Goal: Task Accomplishment & Management: Manage account settings

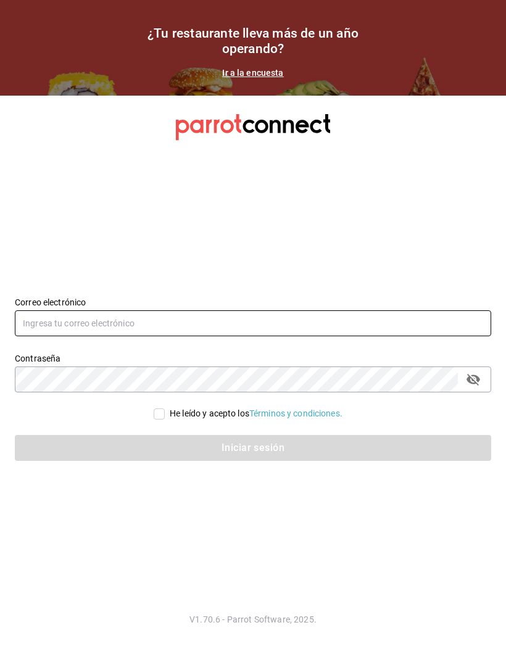
click at [59, 336] on input "text" at bounding box center [253, 323] width 476 height 26
type input "Otoganimx@gmail.com"
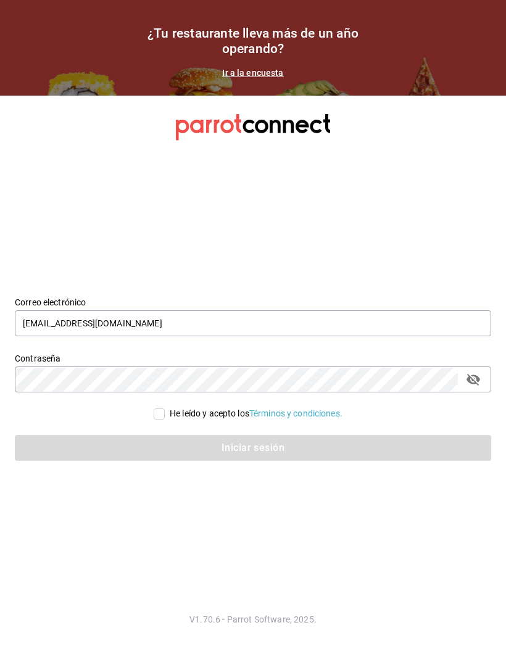
click at [474, 386] on icon "passwordField" at bounding box center [473, 380] width 14 height 12
click at [466, 387] on icon "passwordField" at bounding box center [473, 379] width 15 height 15
click at [160, 420] on input "He leído y acepto los Términos y condiciones." at bounding box center [159, 413] width 11 height 11
checkbox input "true"
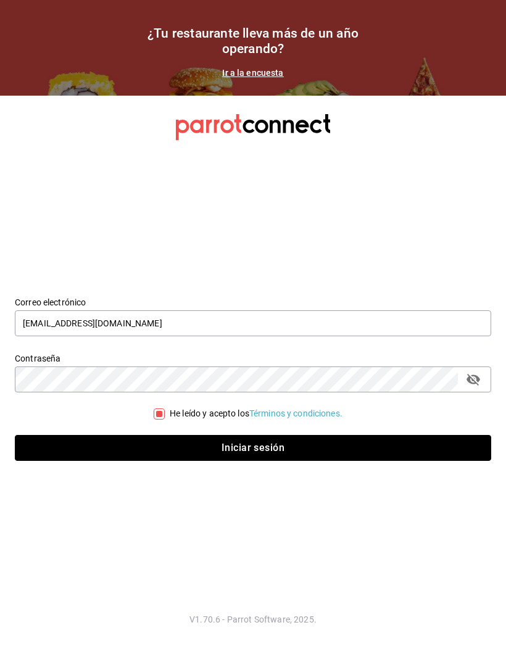
click at [241, 461] on button "Iniciar sesión" at bounding box center [253, 448] width 476 height 26
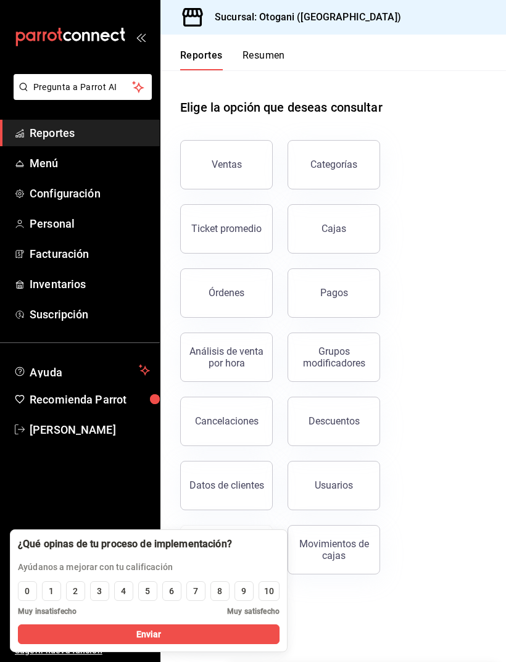
click at [83, 223] on span "Personal" at bounding box center [90, 223] width 120 height 17
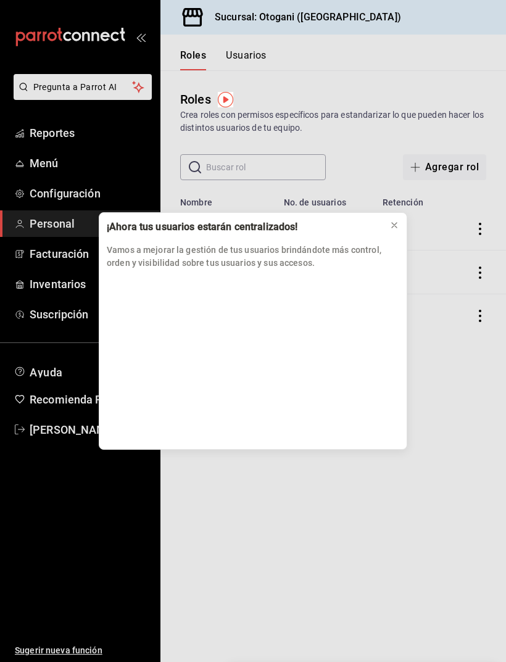
click at [392, 228] on icon at bounding box center [394, 225] width 5 height 5
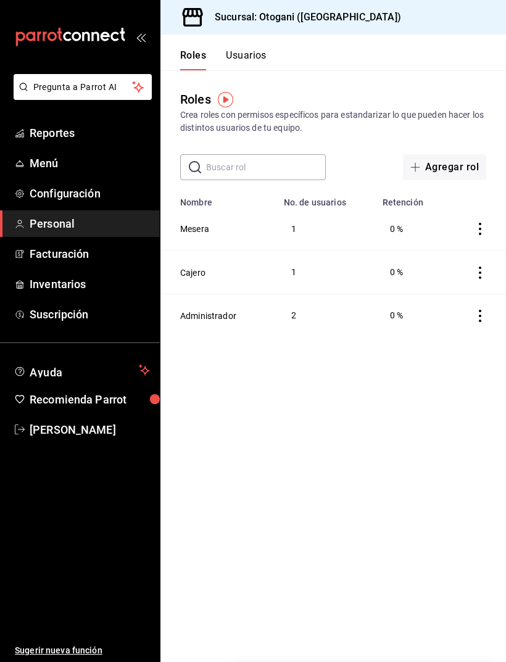
click at [234, 310] on button "Administrador" at bounding box center [208, 316] width 56 height 12
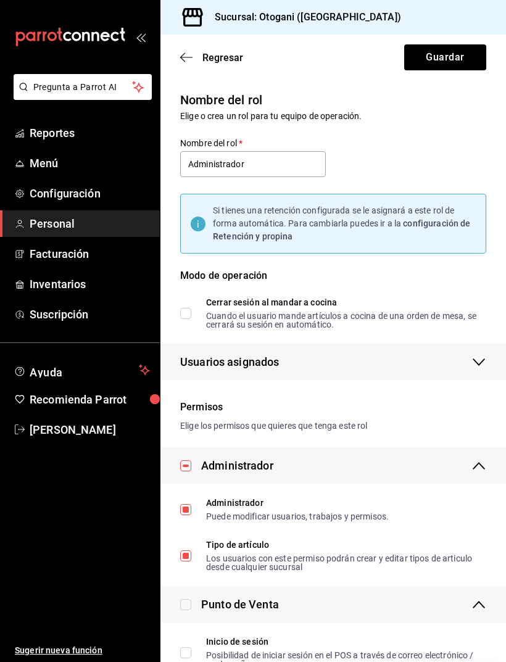
click at [89, 426] on span "Paola Pineda" at bounding box center [90, 429] width 120 height 17
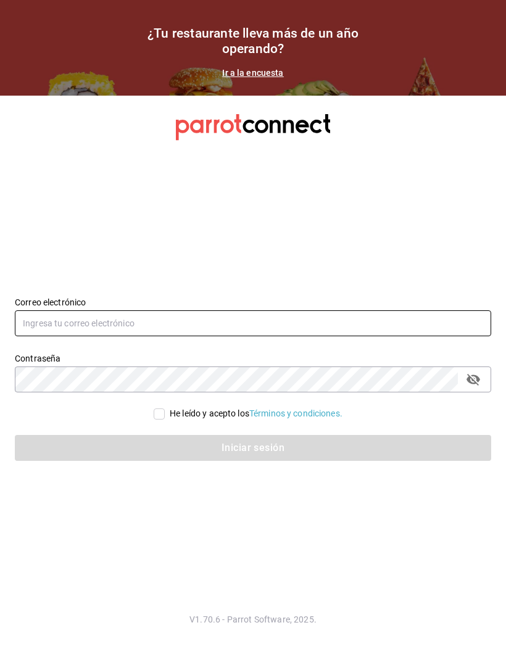
click at [199, 336] on input "text" at bounding box center [253, 323] width 476 height 26
type input "Otoganimx@gmail.com"
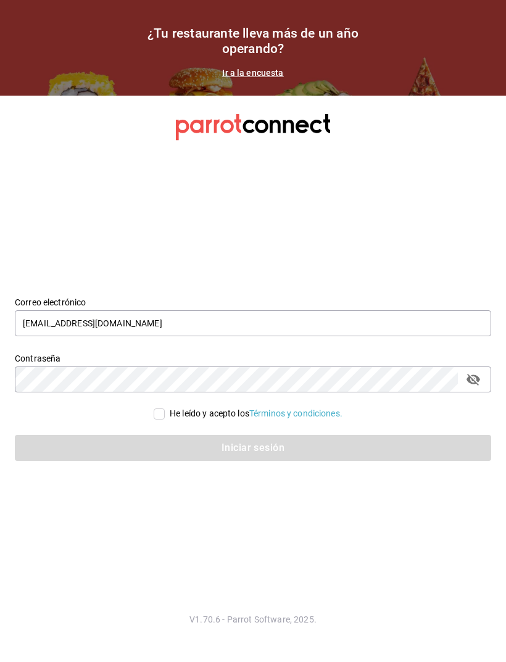
click at [157, 420] on input "He leído y acepto los Términos y condiciones." at bounding box center [159, 413] width 11 height 11
checkbox input "true"
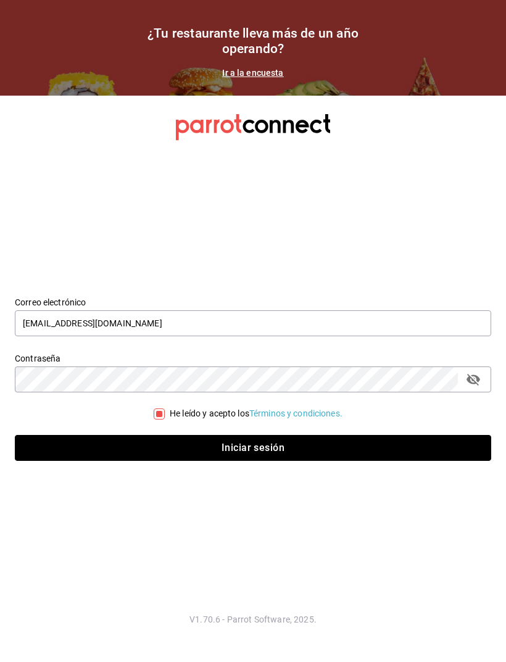
click at [226, 460] on button "Iniciar sesión" at bounding box center [253, 448] width 476 height 26
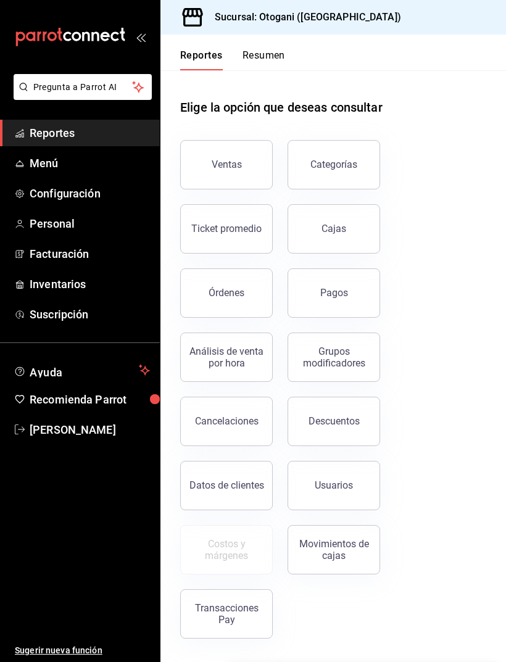
click at [270, 50] on button "Resumen" at bounding box center [263, 59] width 43 height 21
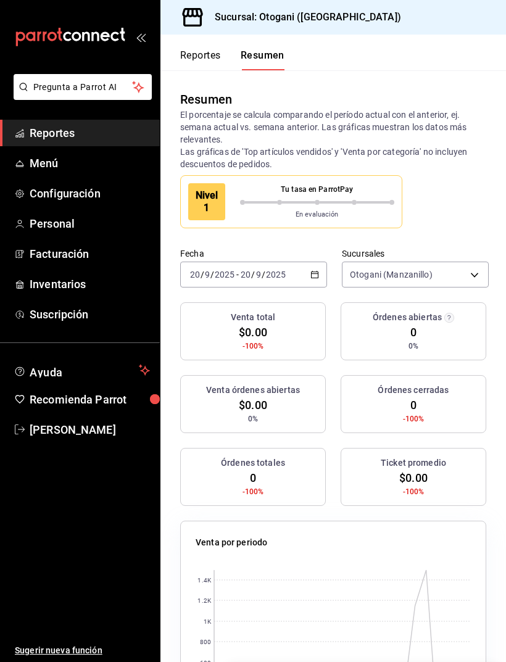
click at [304, 270] on div "[DATE] [DATE] - [DATE] [DATE]" at bounding box center [253, 275] width 147 height 26
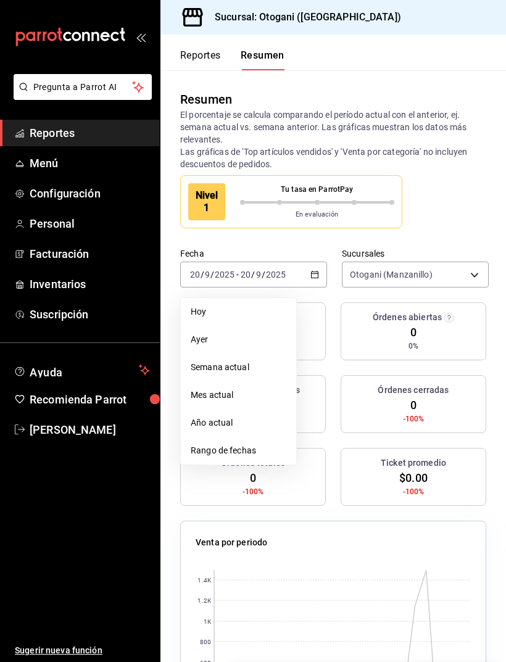
click at [254, 424] on span "Año actual" at bounding box center [239, 422] width 96 height 13
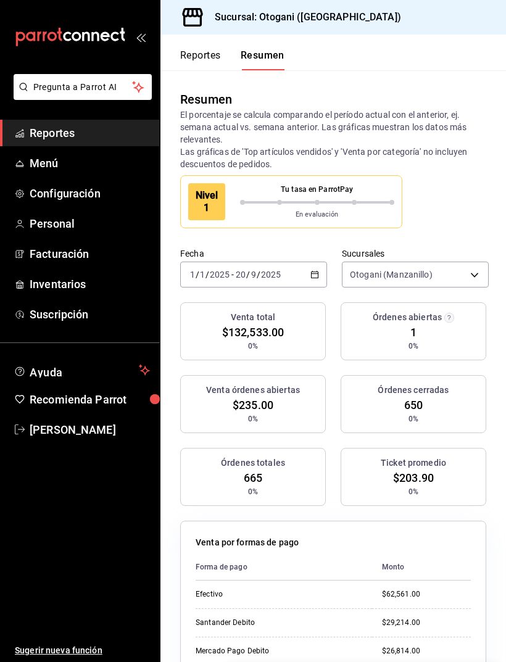
click at [297, 268] on div "[DATE] [DATE] - [DATE] [DATE]" at bounding box center [253, 275] width 147 height 26
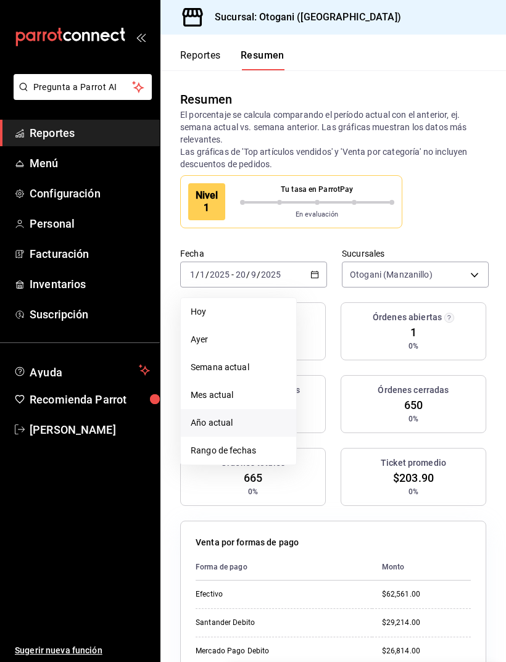
click at [246, 451] on span "Rango de fechas" at bounding box center [239, 450] width 96 height 13
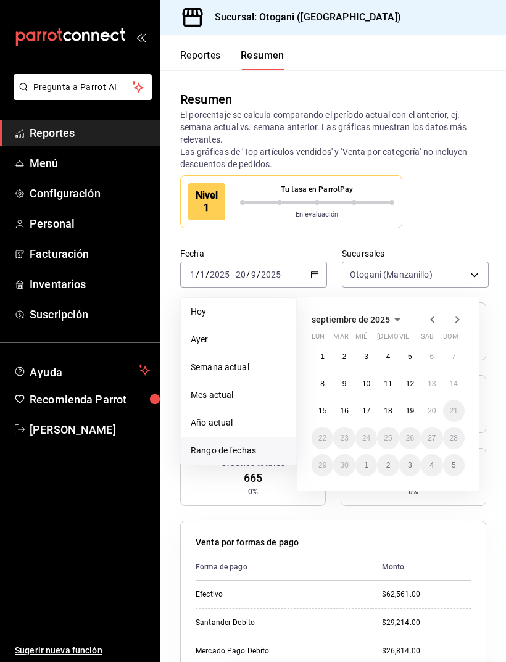
click at [325, 357] on button "1" at bounding box center [323, 357] width 22 height 22
click at [411, 414] on abbr "19" at bounding box center [410, 411] width 8 height 9
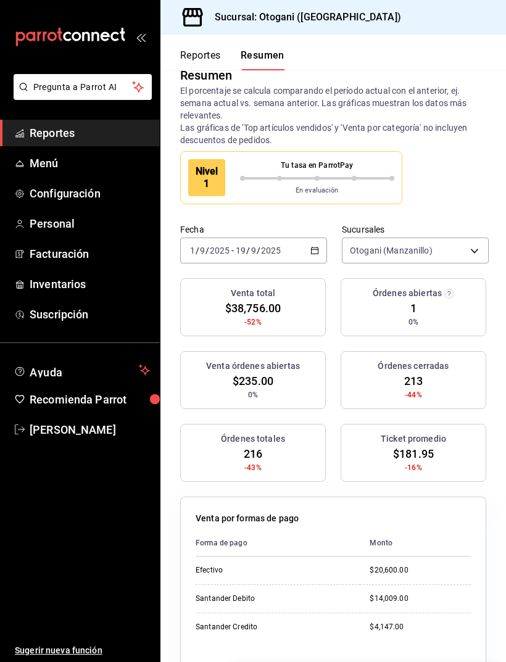
scroll to position [21, 0]
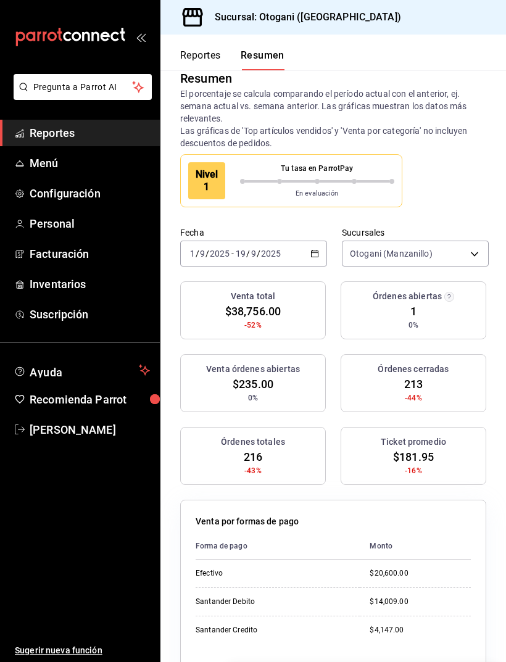
click at [277, 253] on input "2025" at bounding box center [270, 254] width 21 height 10
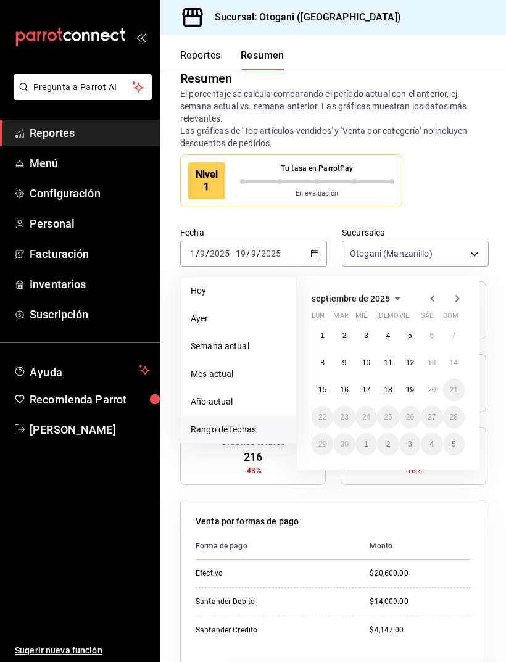
click at [435, 296] on icon "button" at bounding box center [432, 298] width 15 height 15
click at [412, 337] on abbr "1" at bounding box center [410, 335] width 4 height 9
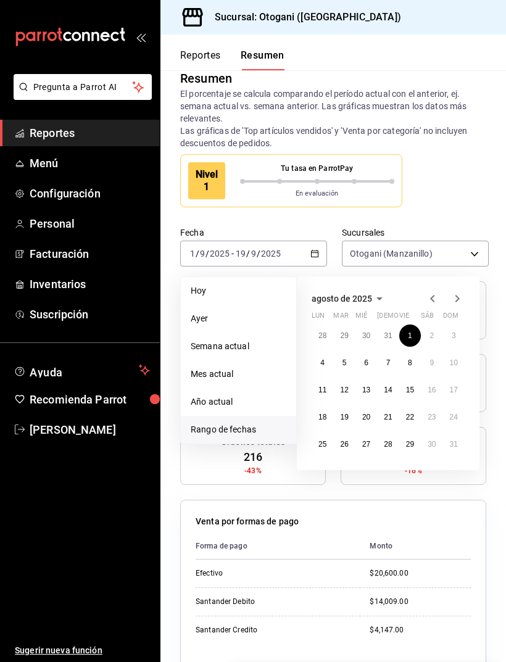
click at [408, 447] on abbr "29" at bounding box center [410, 444] width 8 height 9
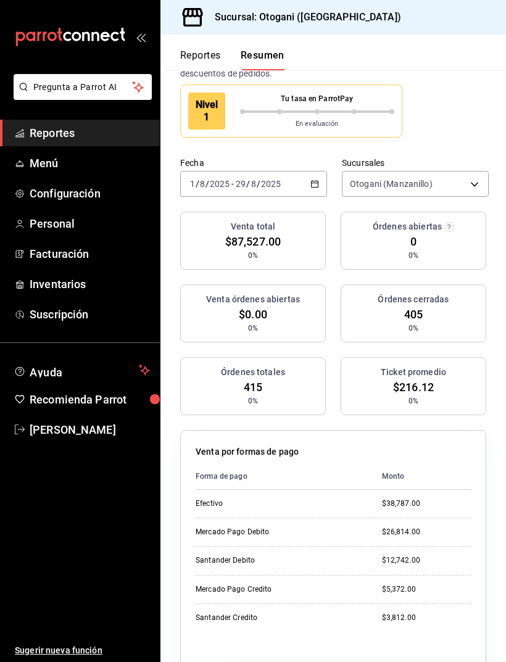
scroll to position [91, 0]
click at [305, 190] on div "[DATE] [DATE] - [DATE] [DATE]" at bounding box center [253, 183] width 147 height 26
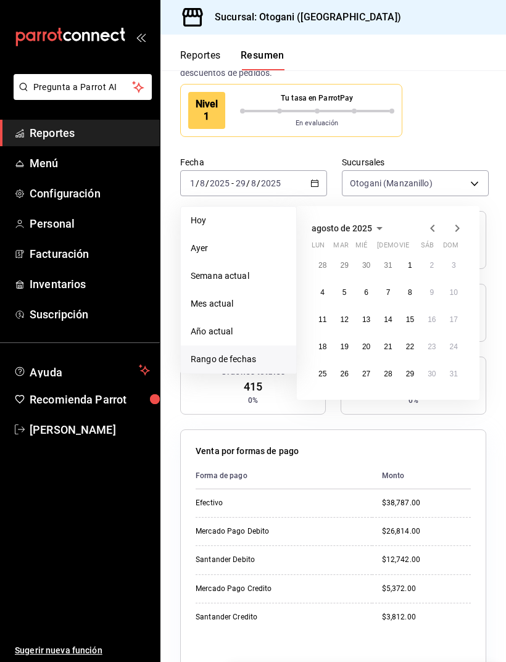
click at [432, 228] on icon "button" at bounding box center [432, 228] width 15 height 15
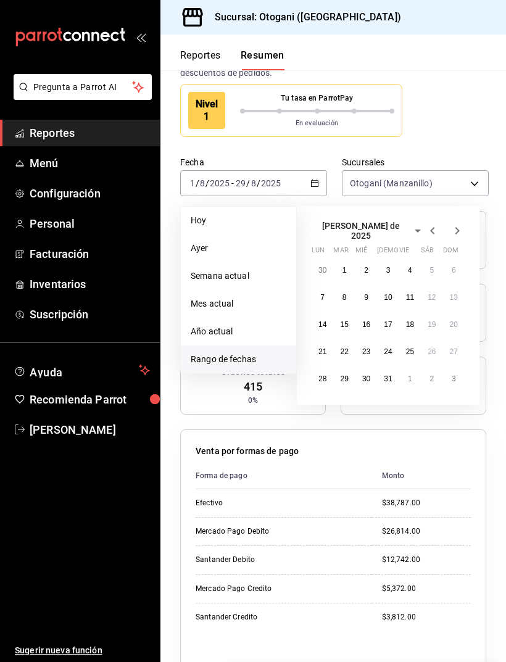
click at [344, 266] on abbr "1" at bounding box center [344, 270] width 4 height 9
click at [389, 374] on abbr "31" at bounding box center [388, 378] width 8 height 9
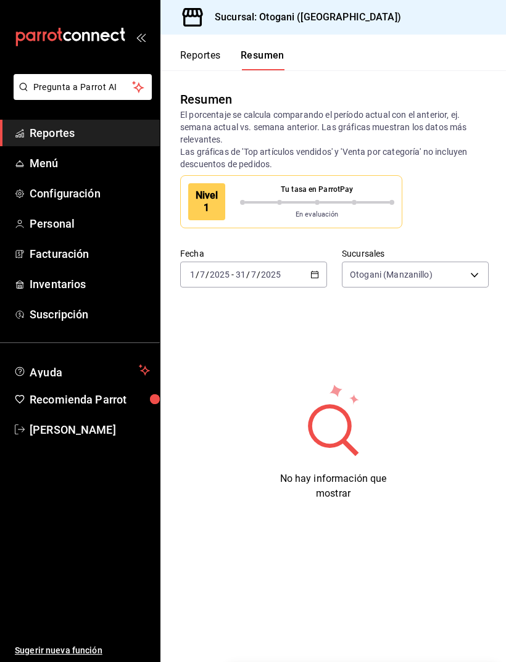
scroll to position [39, 0]
click at [306, 262] on div "[DATE] [DATE] - [DATE] [DATE]" at bounding box center [253, 275] width 147 height 26
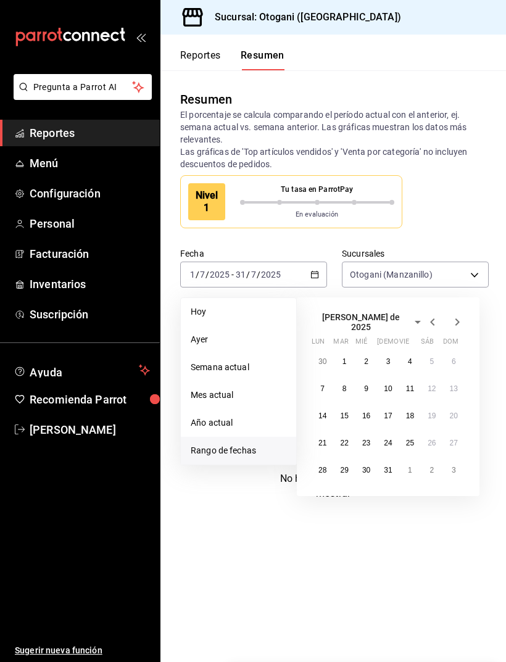
click at [346, 405] on button "15" at bounding box center [344, 416] width 22 height 22
click at [462, 315] on icon "button" at bounding box center [457, 322] width 15 height 15
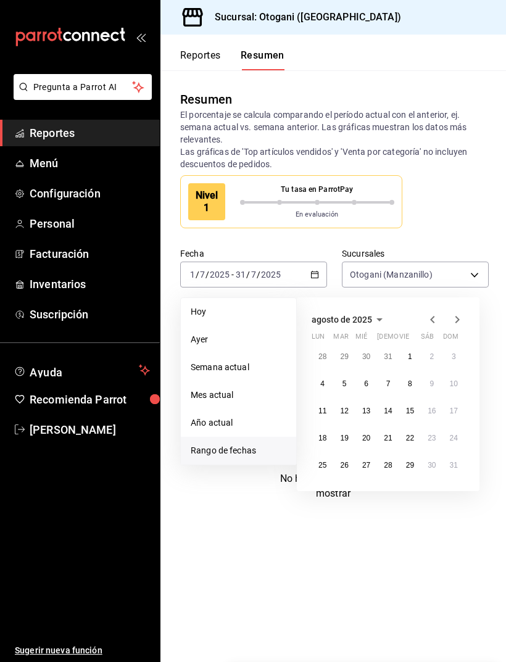
click at [431, 312] on icon "button" at bounding box center [432, 319] width 15 height 15
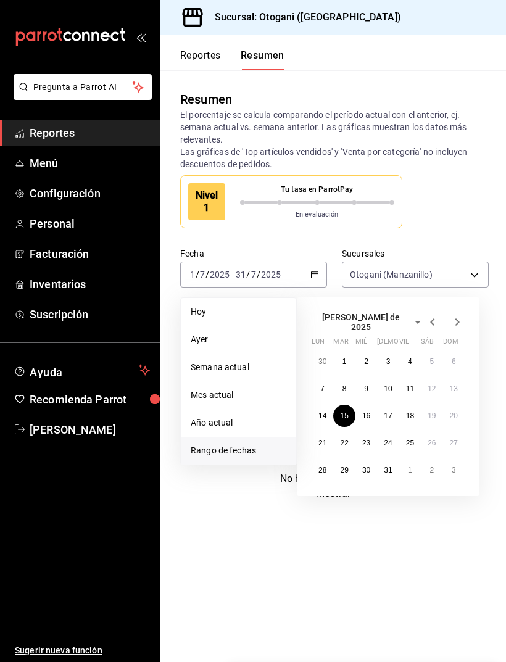
click at [344, 466] on abbr "29" at bounding box center [344, 470] width 8 height 9
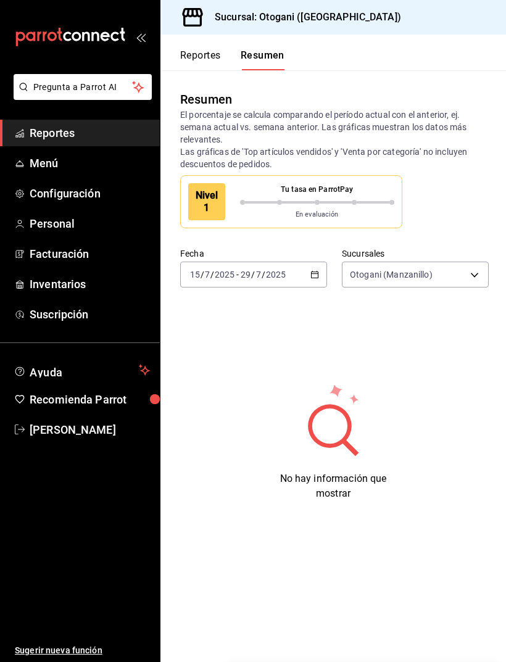
click at [306, 262] on div "[DATE] [DATE] - [DATE] [DATE]" at bounding box center [253, 275] width 147 height 26
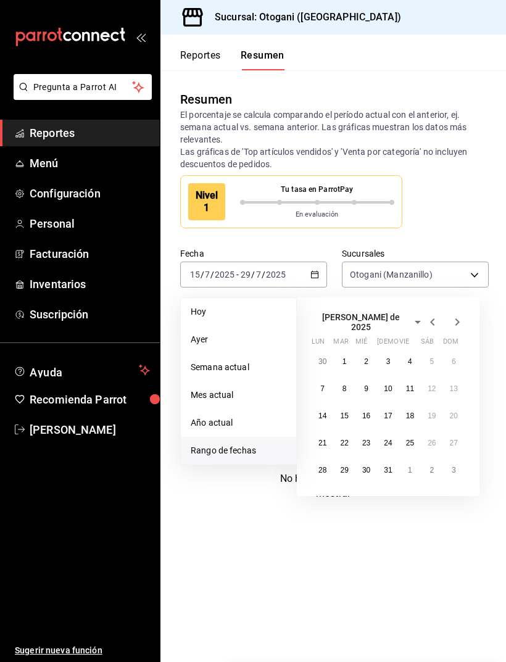
click at [460, 315] on icon "button" at bounding box center [457, 322] width 15 height 15
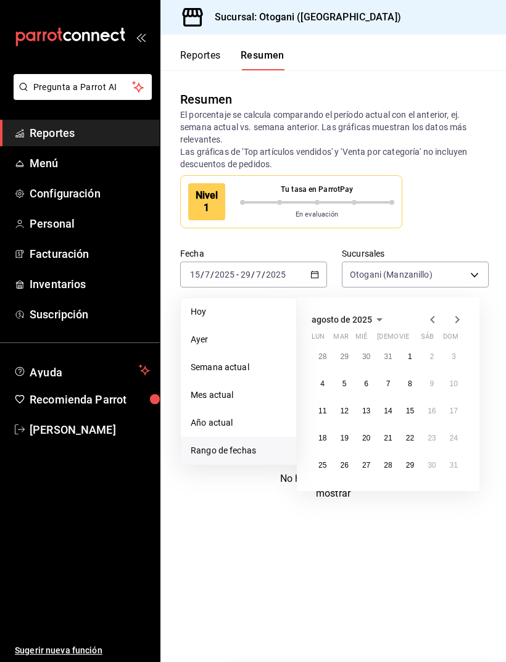
click at [412, 352] on abbr "1" at bounding box center [410, 356] width 4 height 9
click at [410, 461] on abbr "29" at bounding box center [410, 465] width 8 height 9
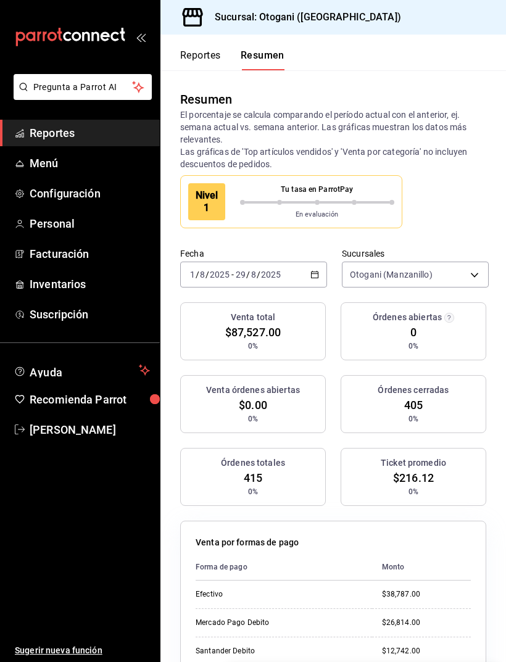
click at [292, 262] on div "[DATE] [DATE] - [DATE] [DATE]" at bounding box center [253, 275] width 147 height 26
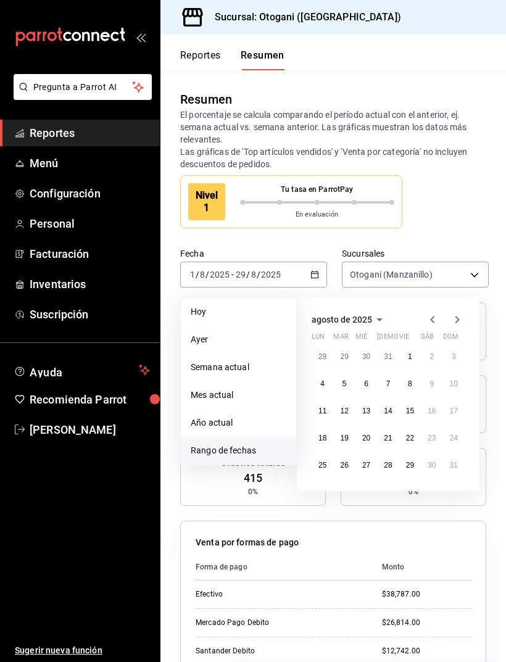
click at [466, 178] on div "Nivel 1 Tu tasa en ParrotPay En evaluación" at bounding box center [333, 201] width 306 height 53
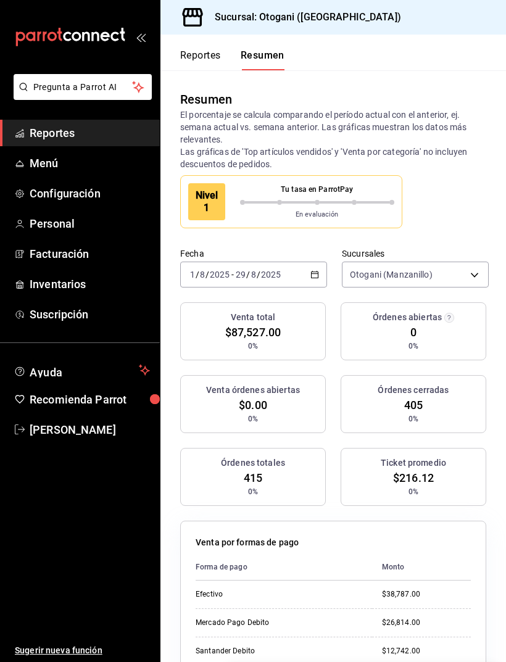
scroll to position [0, 0]
click at [298, 262] on div "[DATE] [DATE] - [DATE] [DATE]" at bounding box center [253, 275] width 147 height 26
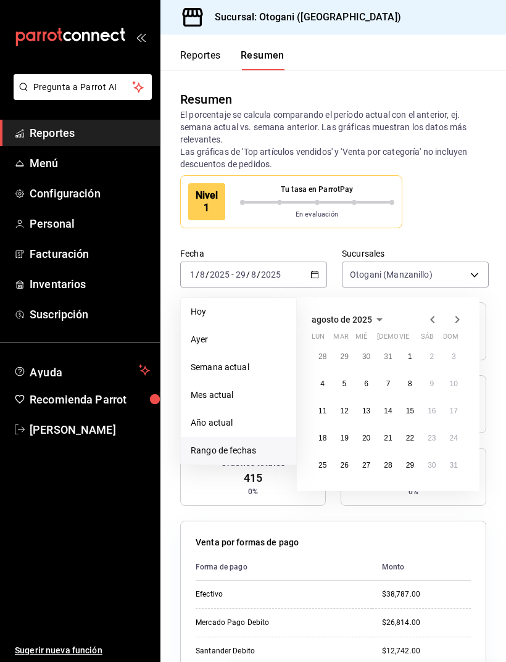
click at [458, 312] on icon "button" at bounding box center [457, 319] width 15 height 15
click at [321, 352] on abbr "1" at bounding box center [322, 356] width 4 height 9
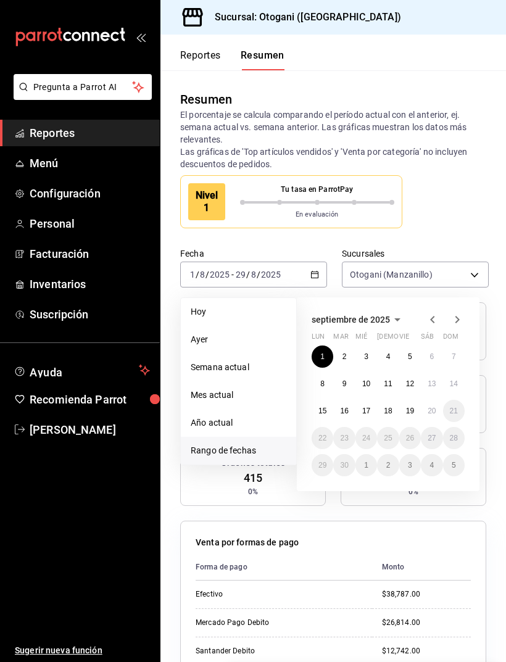
click at [413, 407] on abbr "19" at bounding box center [410, 411] width 8 height 9
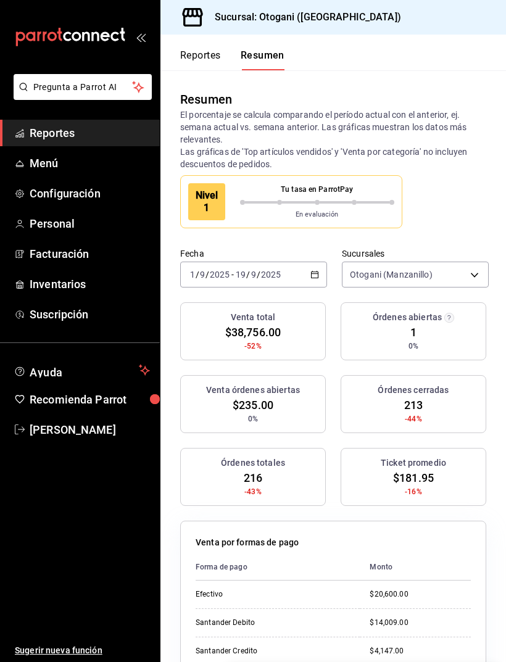
click at [320, 262] on div "[DATE] [DATE] - [DATE] [DATE]" at bounding box center [253, 275] width 147 height 26
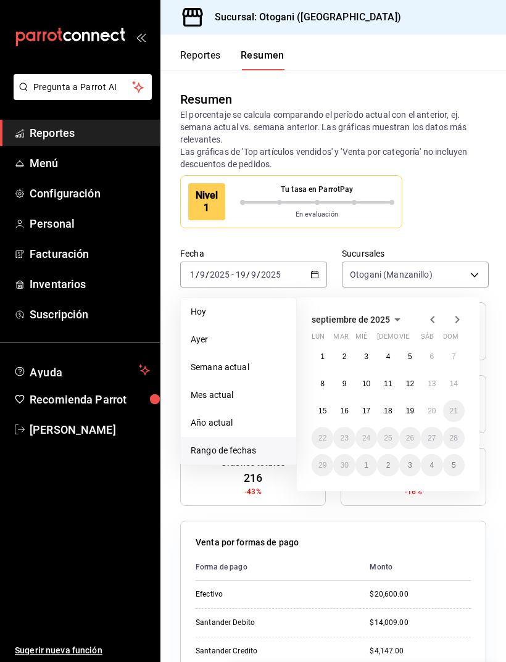
click at [431, 312] on icon "button" at bounding box center [432, 319] width 15 height 15
click at [405, 346] on button "1" at bounding box center [410, 357] width 22 height 22
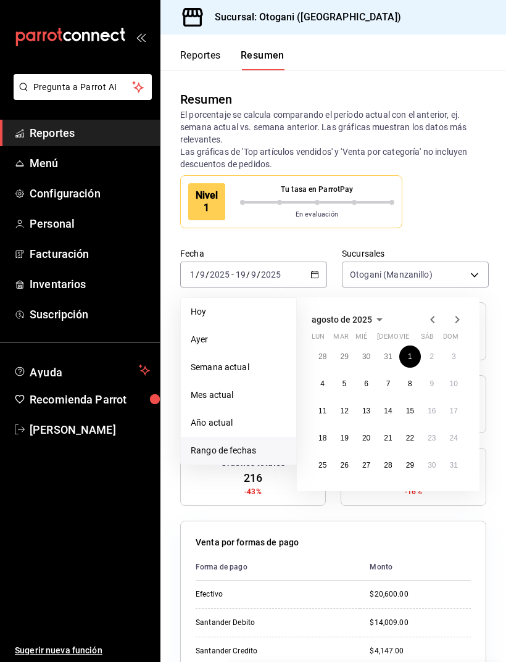
click at [409, 461] on abbr "29" at bounding box center [410, 465] width 8 height 9
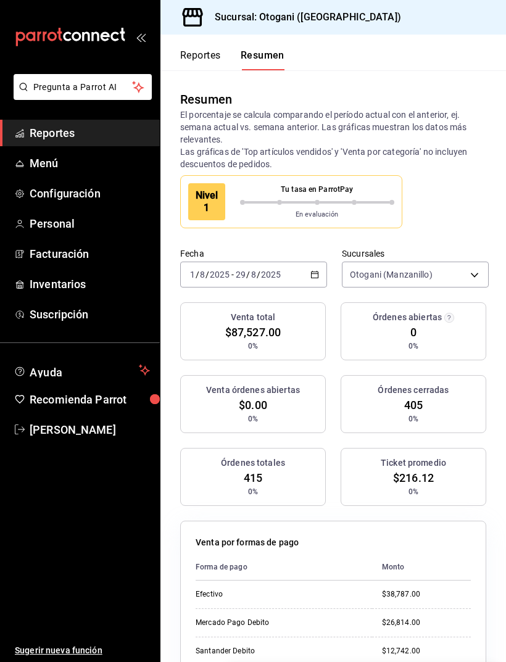
click at [78, 226] on span "Personal" at bounding box center [90, 223] width 120 height 17
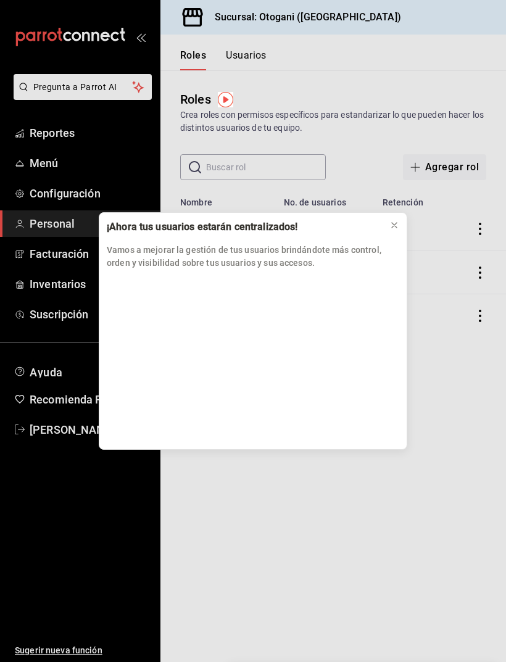
click at [395, 224] on icon at bounding box center [394, 225] width 10 height 10
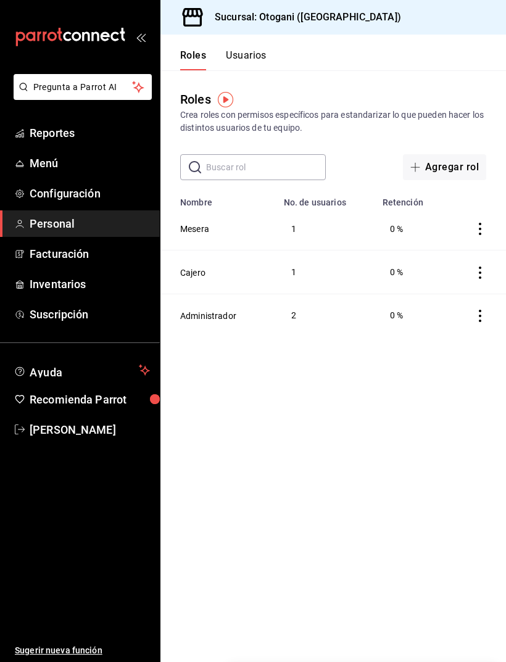
click at [264, 56] on button "Usuarios" at bounding box center [246, 59] width 41 height 21
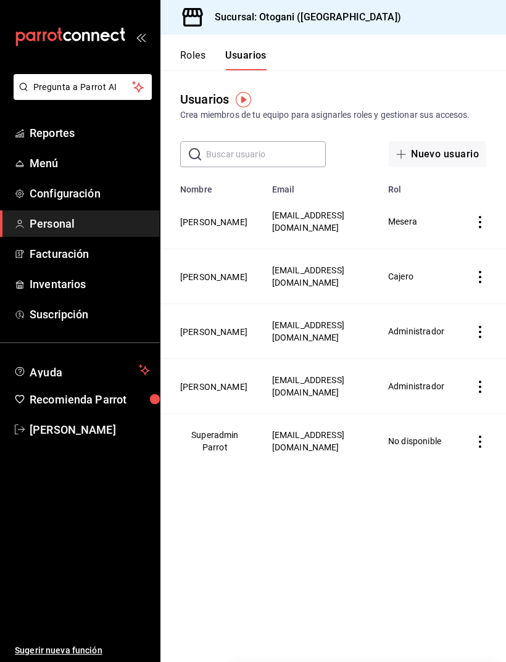
click at [476, 333] on icon "actions" at bounding box center [480, 332] width 12 height 12
click at [326, 331] on div at bounding box center [253, 331] width 506 height 662
click at [335, 332] on span "[EMAIL_ADDRESS][DOMAIN_NAME]" at bounding box center [308, 331] width 72 height 22
click at [428, 331] on span "Administrador" at bounding box center [416, 331] width 56 height 10
click at [210, 332] on button "[PERSON_NAME]" at bounding box center [213, 332] width 67 height 12
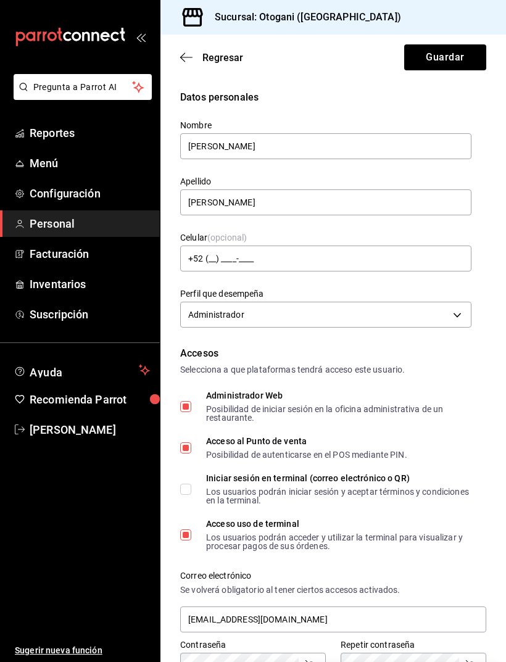
click at [182, 56] on icon "button" at bounding box center [182, 57] width 5 height 9
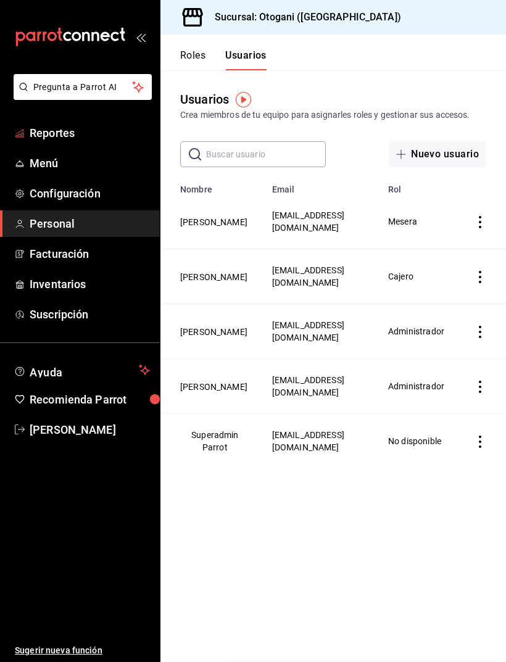
click at [95, 138] on span "Reportes" at bounding box center [90, 133] width 120 height 17
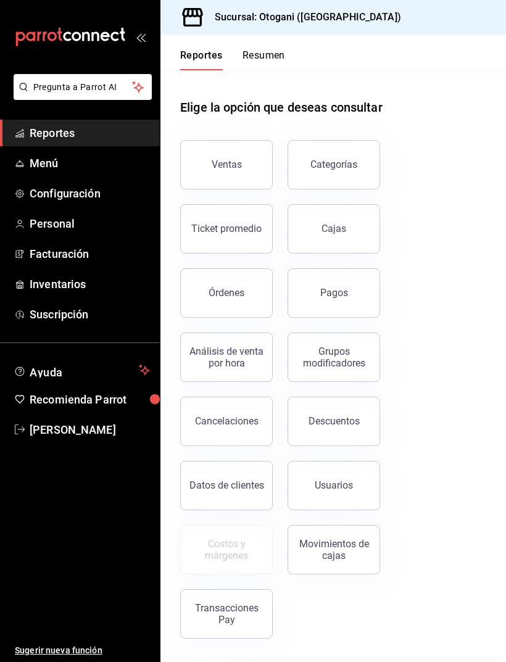
click at [241, 154] on button "Ventas" at bounding box center [226, 164] width 93 height 49
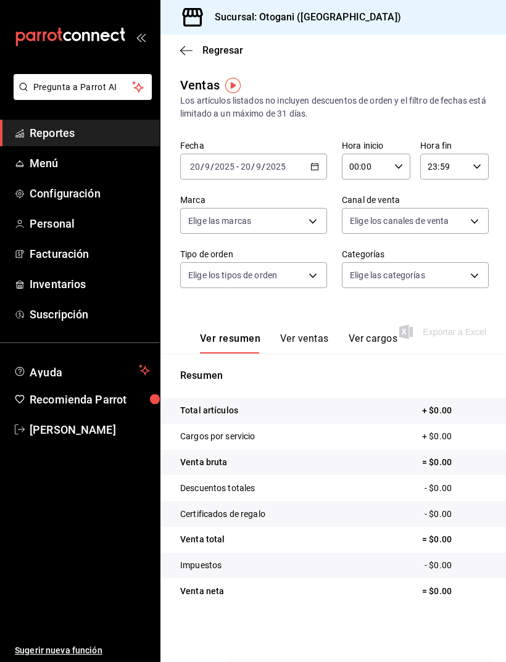
click at [304, 169] on div "[DATE] [DATE] - [DATE] [DATE]" at bounding box center [253, 167] width 147 height 26
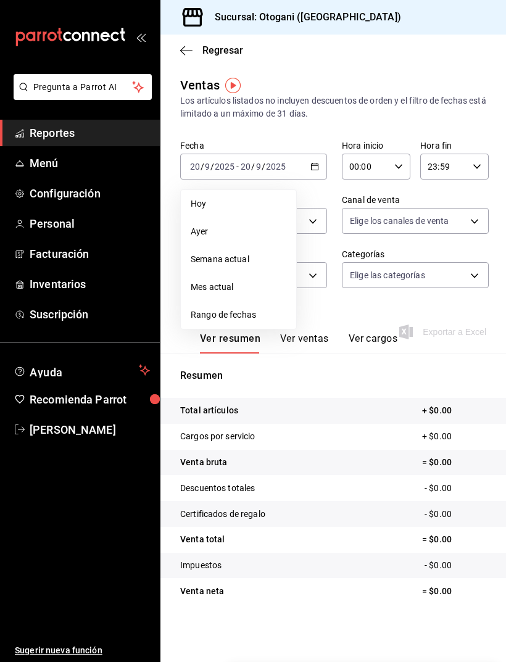
click at [253, 316] on span "Rango de fechas" at bounding box center [239, 314] width 96 height 13
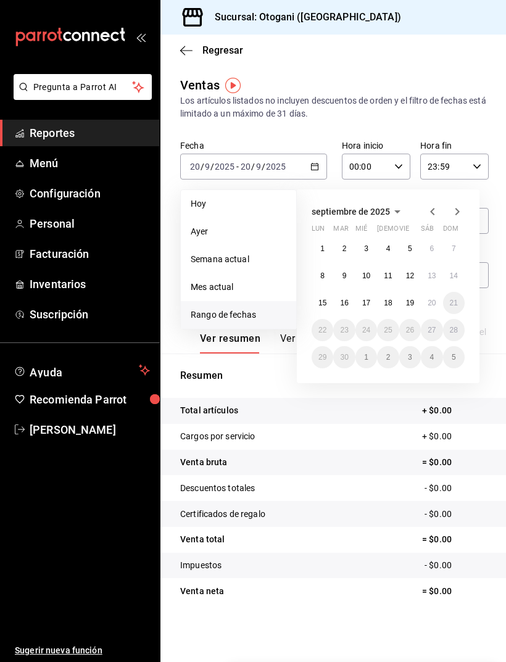
click at [437, 209] on icon "button" at bounding box center [432, 211] width 15 height 15
click at [412, 251] on button "1" at bounding box center [410, 249] width 22 height 22
click at [416, 357] on button "29" at bounding box center [410, 357] width 22 height 22
